Goal: Task Accomplishment & Management: Manage account settings

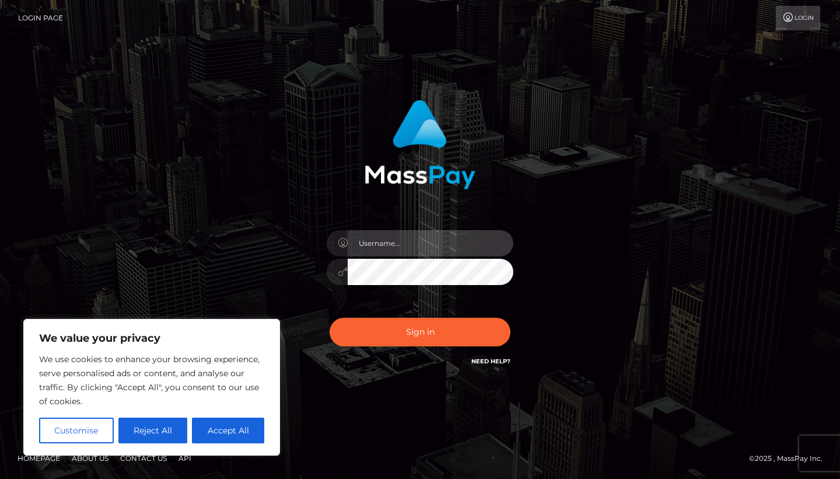
type input "[PERSON_NAME][EMAIL_ADDRESS][DOMAIN_NAME]"
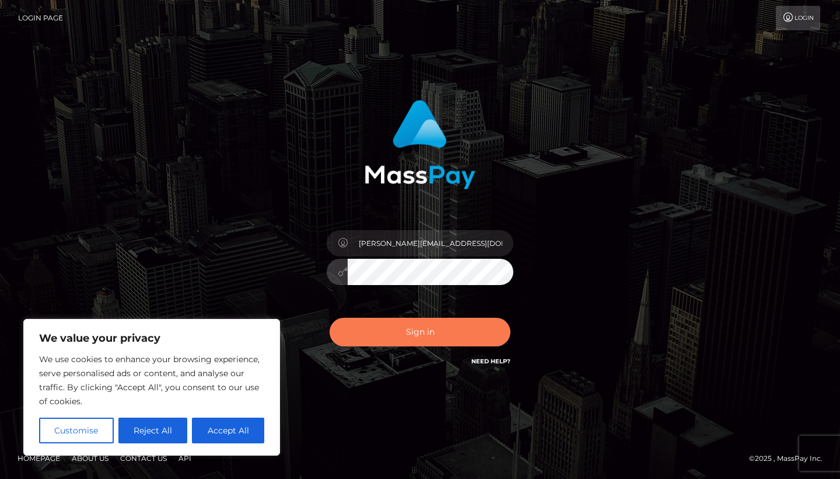
click at [405, 327] on button "Sign in" at bounding box center [420, 331] width 181 height 29
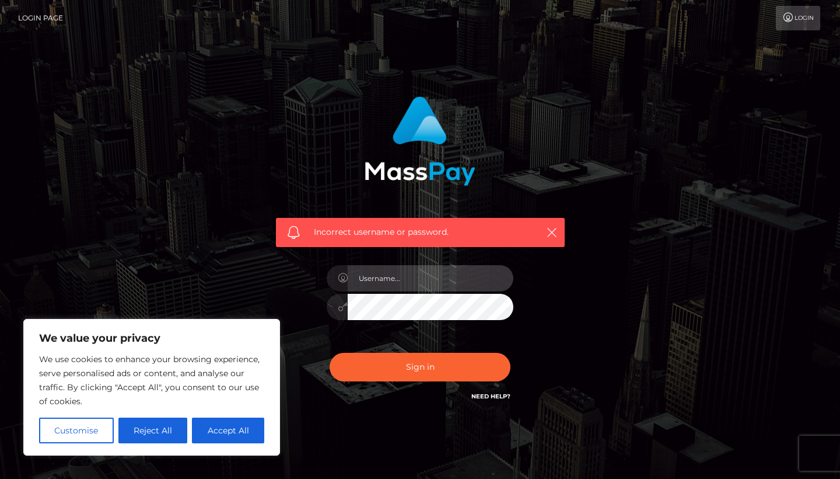
type input "[PERSON_NAME][EMAIL_ADDRESS][DOMAIN_NAME]"
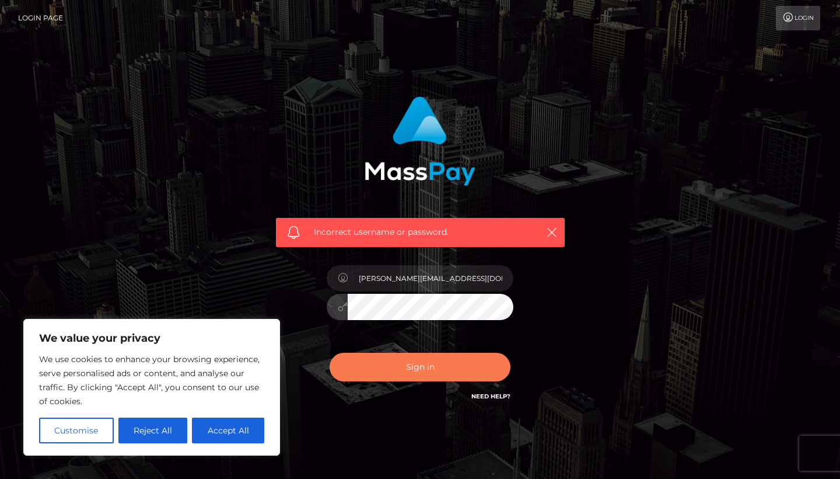
click at [435, 365] on button "Sign in" at bounding box center [420, 366] width 181 height 29
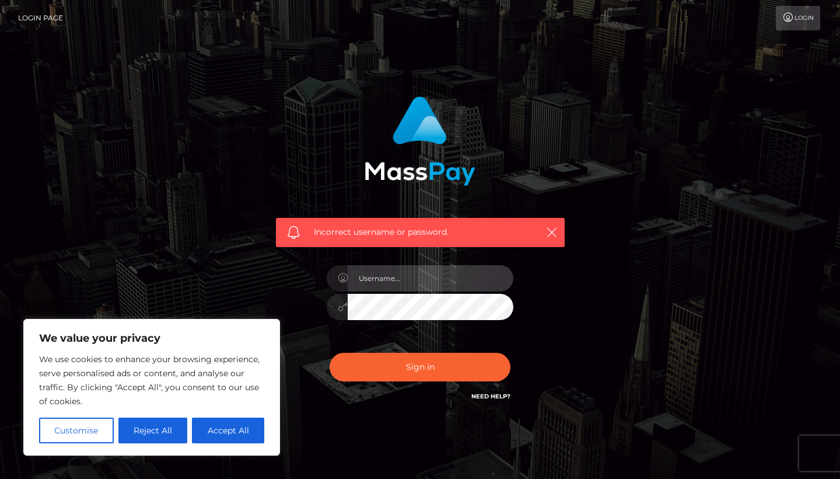
type input "[PERSON_NAME][EMAIL_ADDRESS][DOMAIN_NAME]"
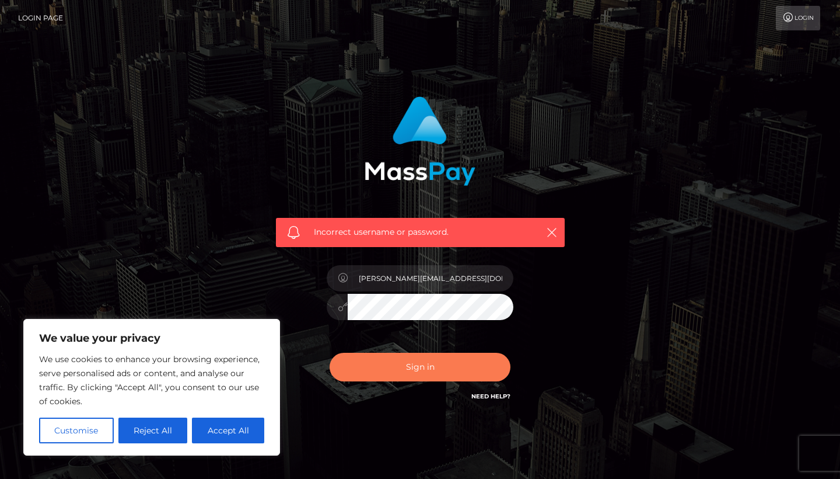
click at [462, 373] on button "Sign in" at bounding box center [420, 366] width 181 height 29
